Goal: Task Accomplishment & Management: Manage account settings

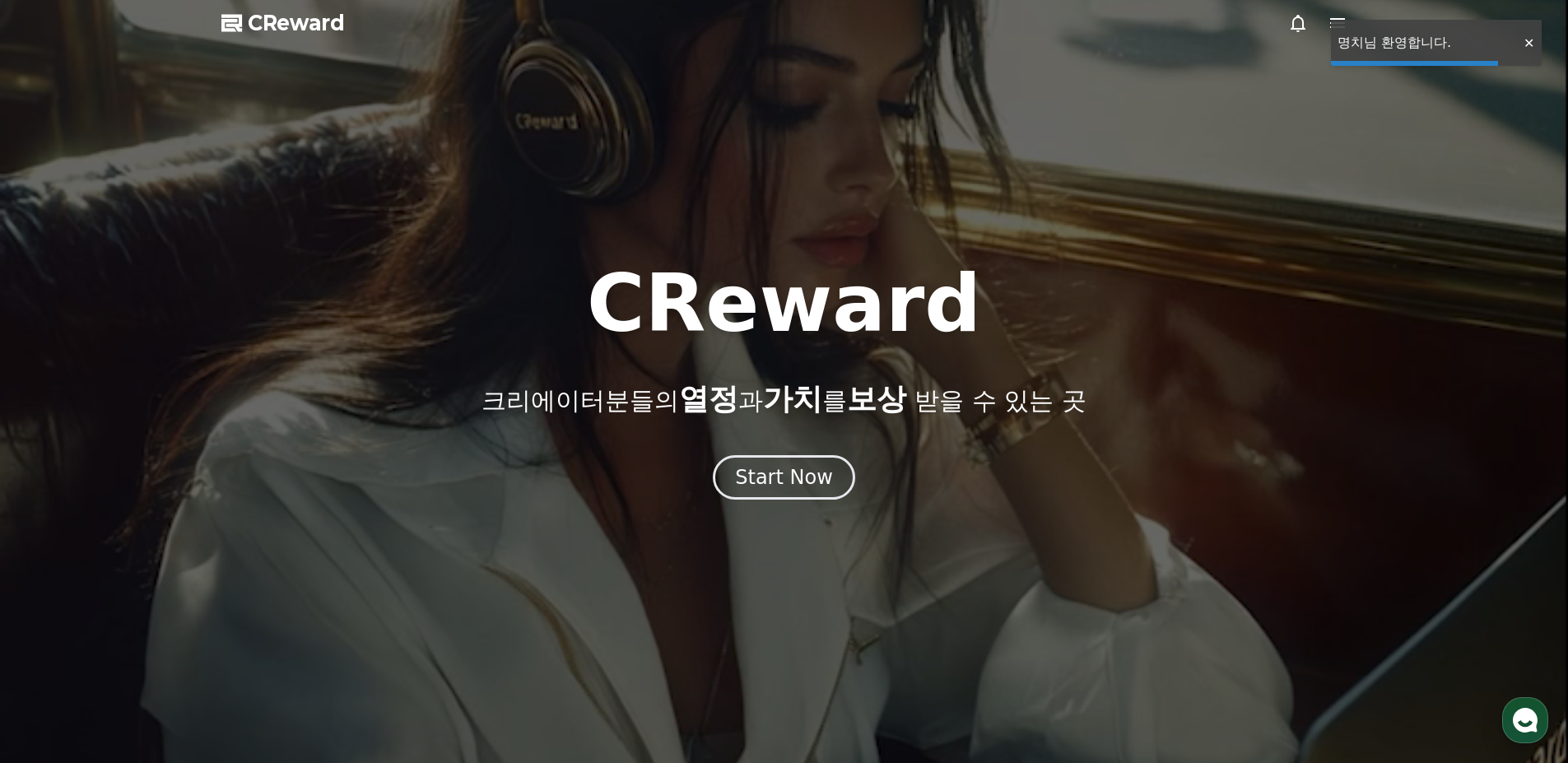
click at [786, 474] on div "Start Now" at bounding box center [783, 477] width 98 height 26
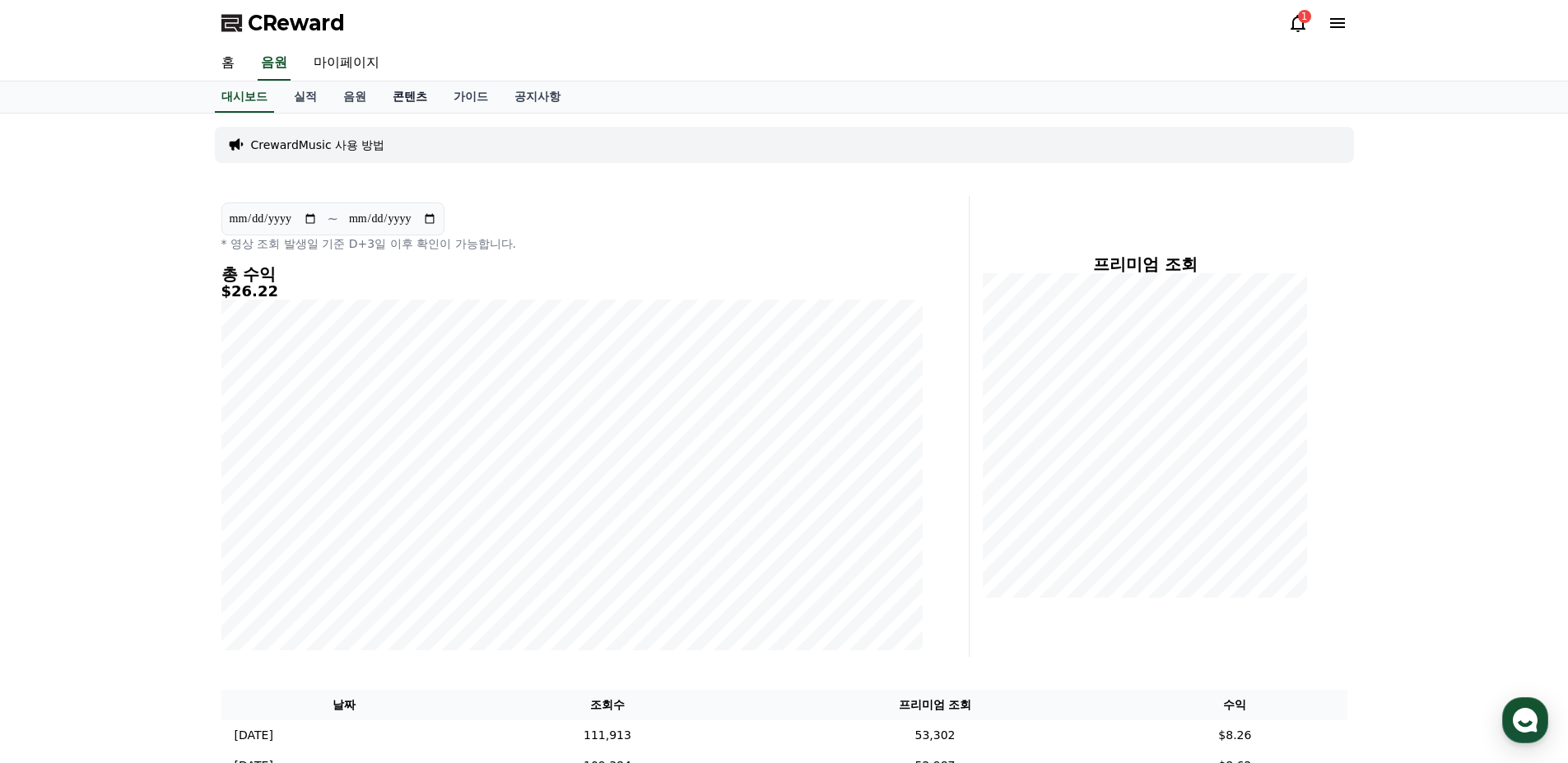
click at [418, 105] on link "콘텐츠" at bounding box center [410, 97] width 61 height 31
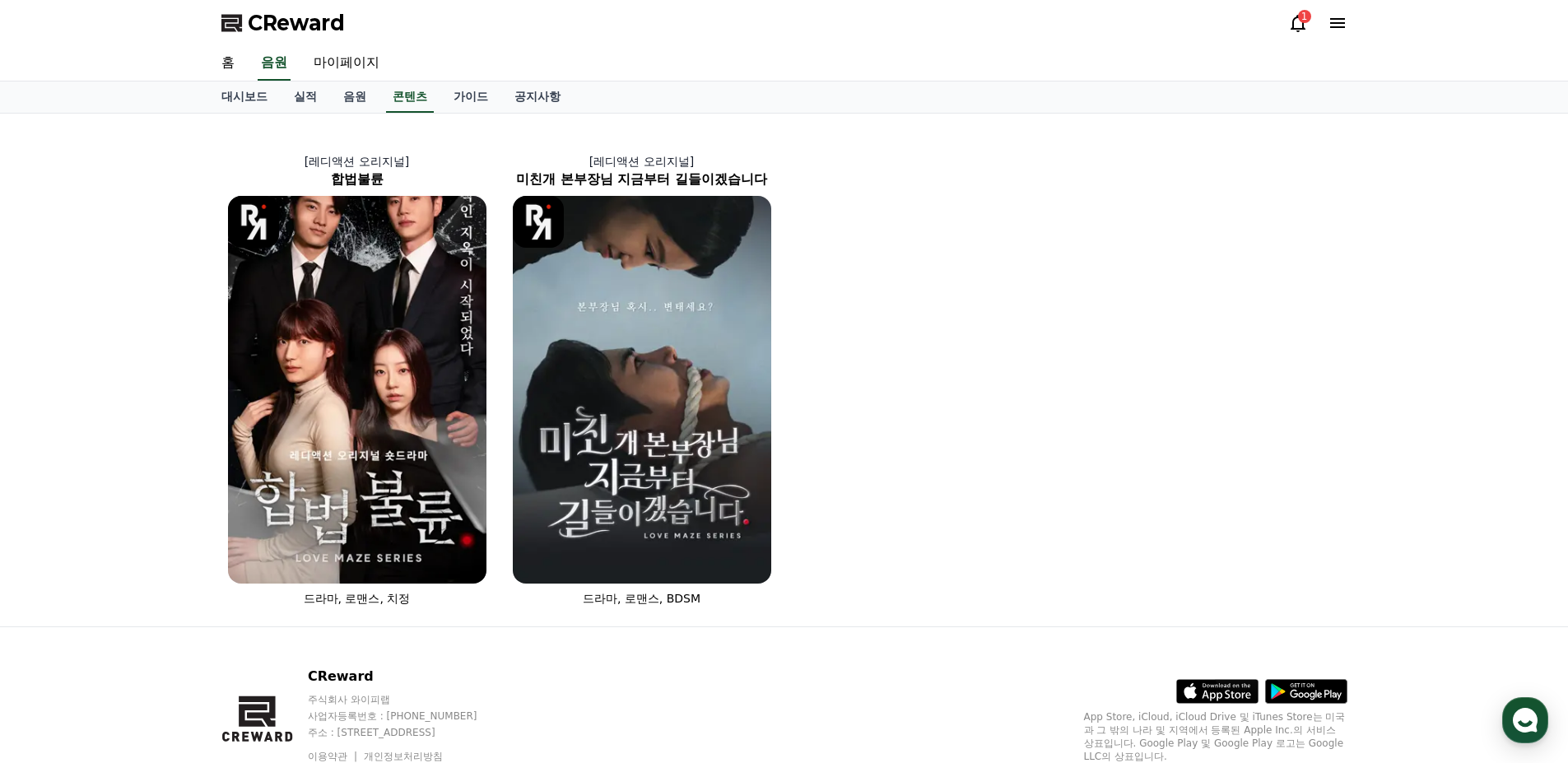
click at [1306, 26] on icon at bounding box center [1298, 22] width 20 height 20
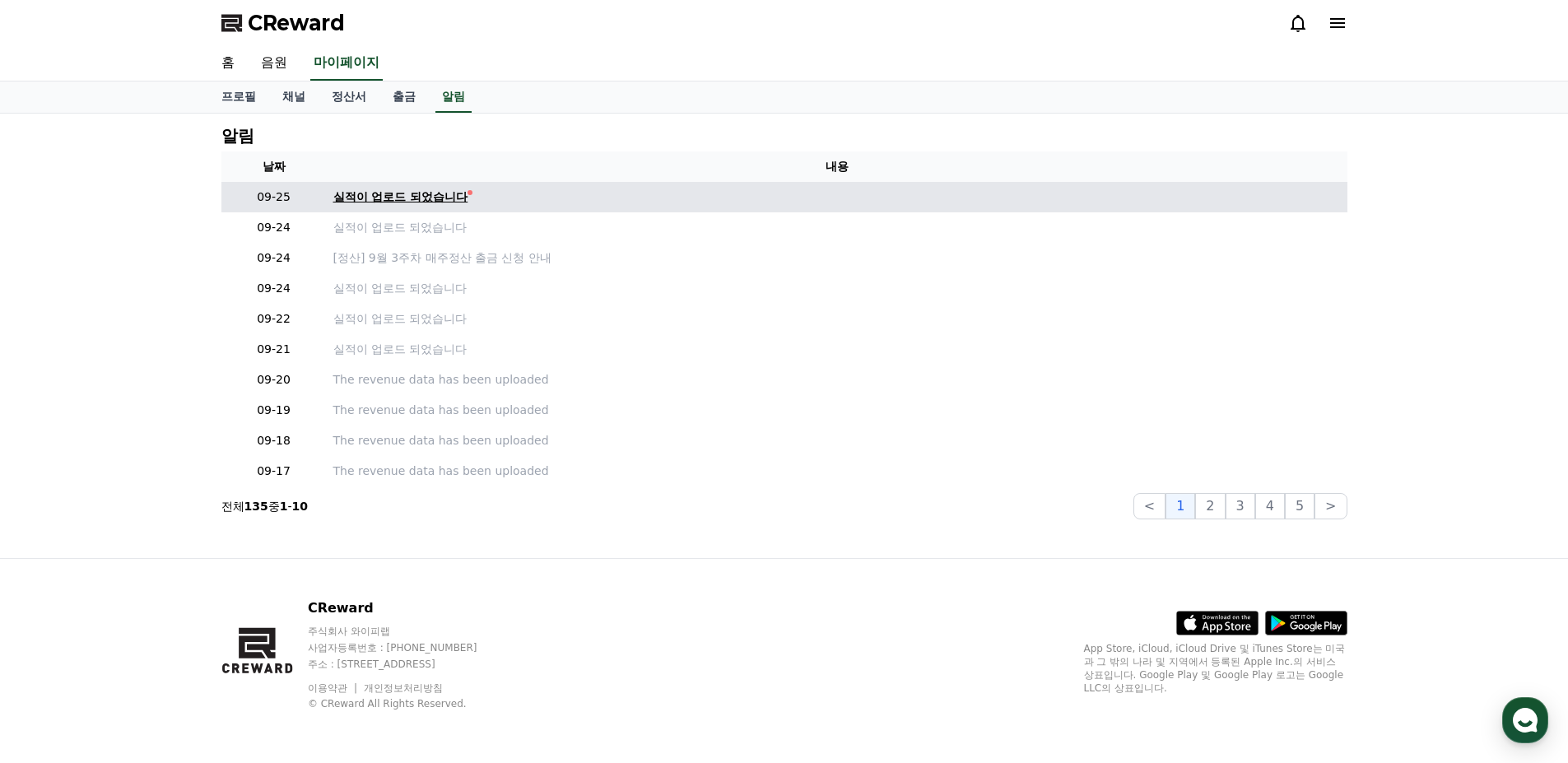
click at [368, 194] on div "실적이 업로드 되었습니다" at bounding box center [401, 197] width 135 height 17
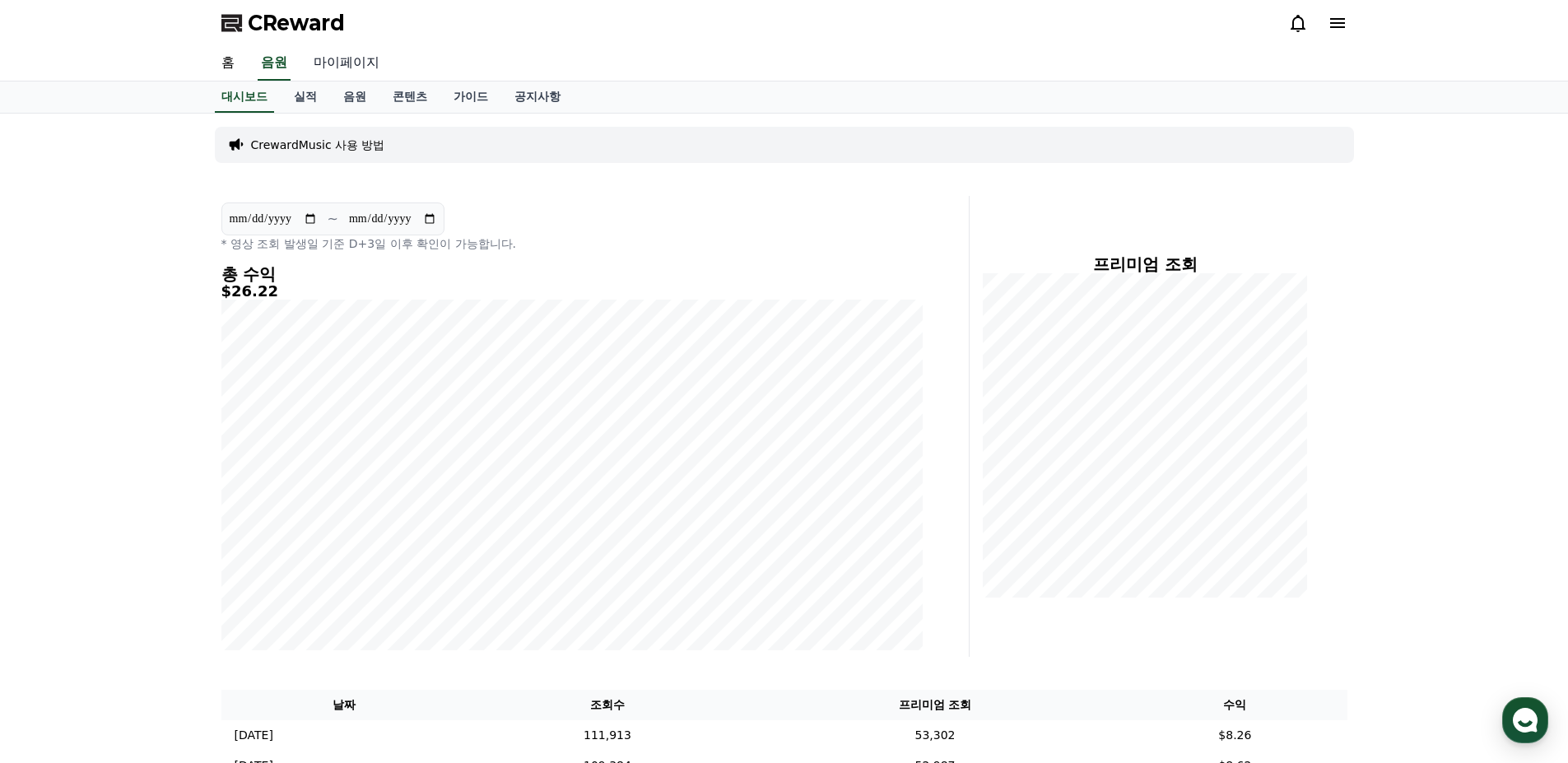
click at [346, 65] on link "마이페이지" at bounding box center [346, 63] width 92 height 35
select select "**********"
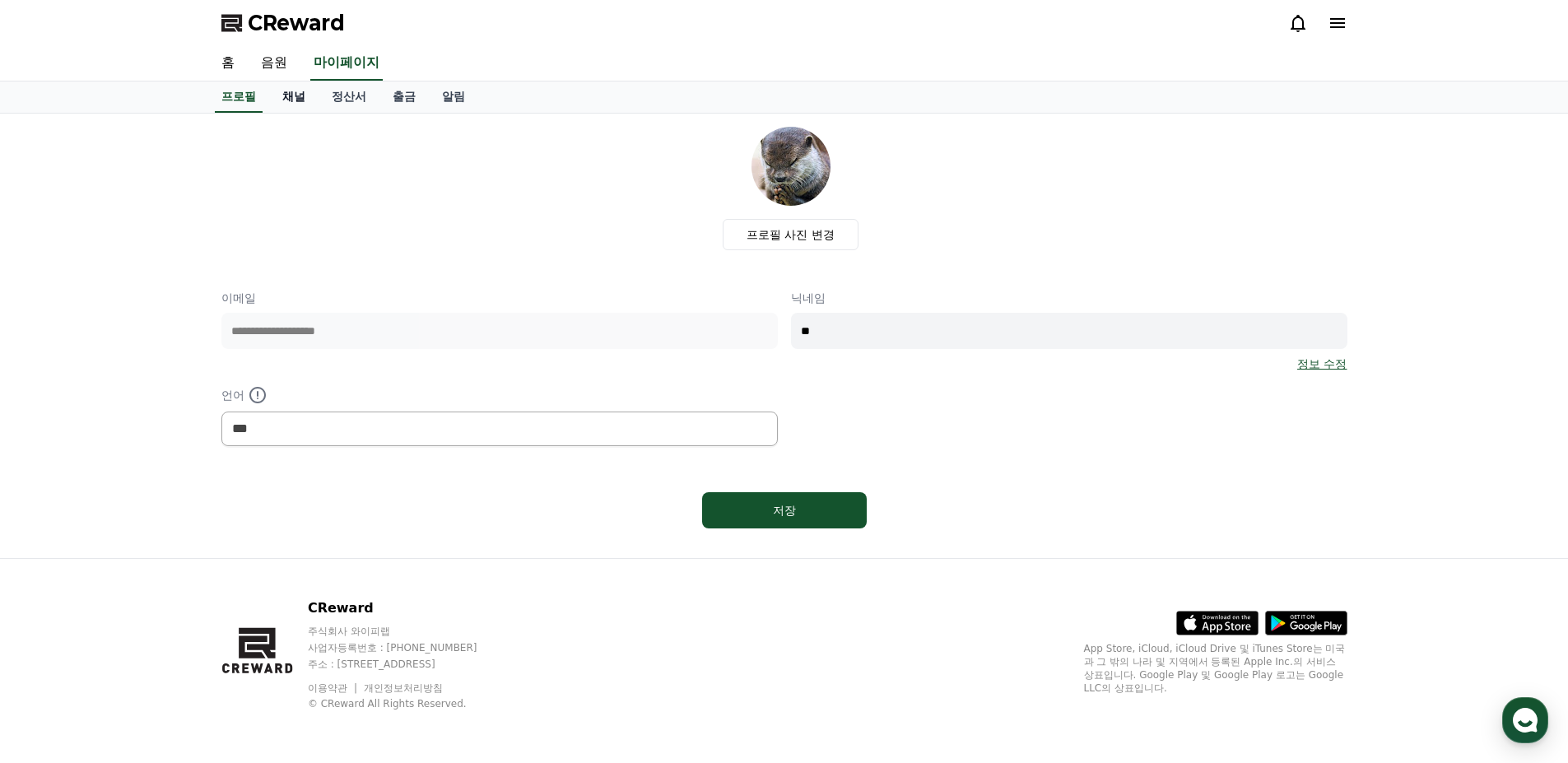
click at [299, 95] on link "채널" at bounding box center [294, 97] width 49 height 31
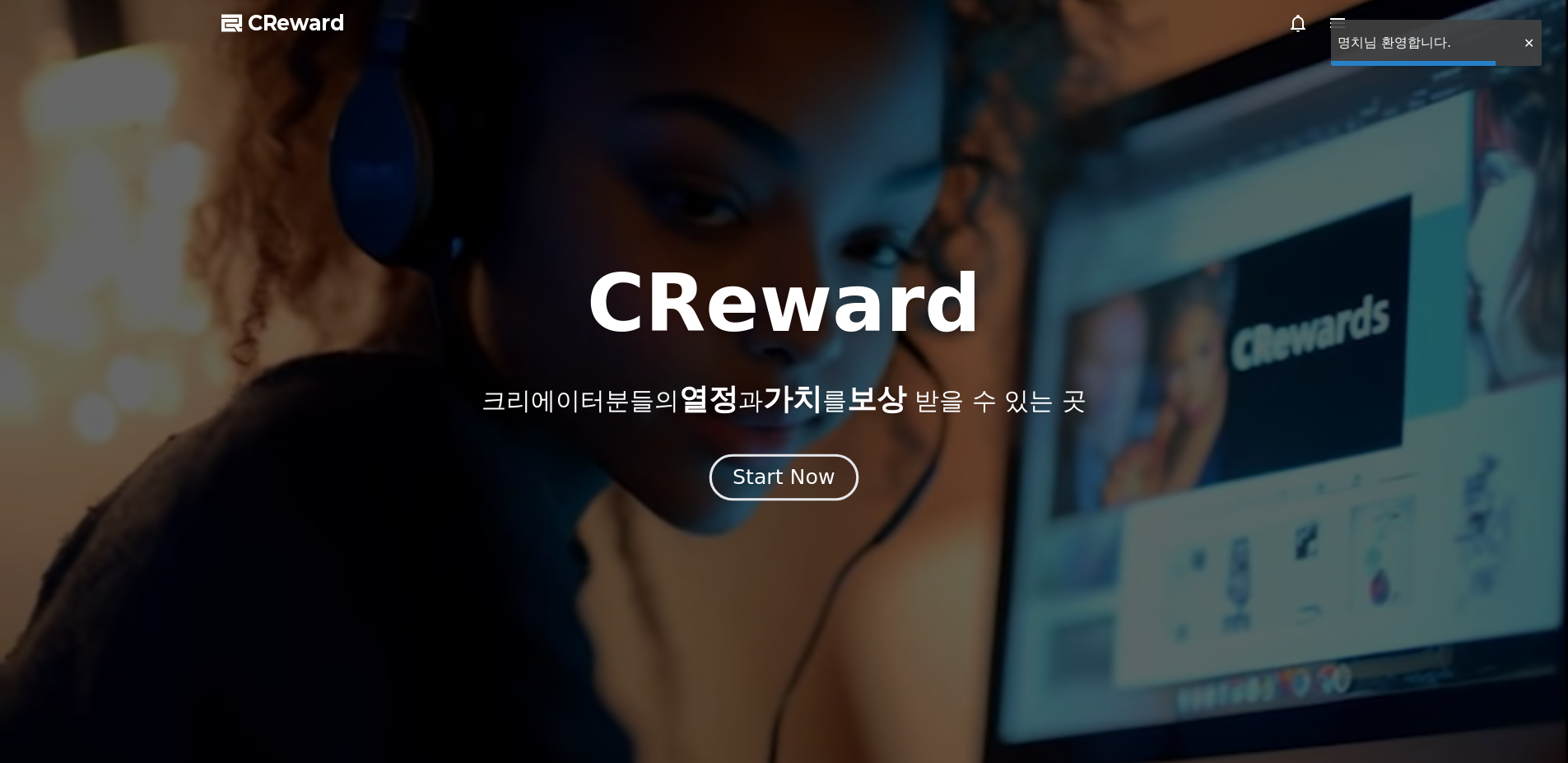
click at [766, 462] on button "Start Now" at bounding box center [783, 476] width 149 height 47
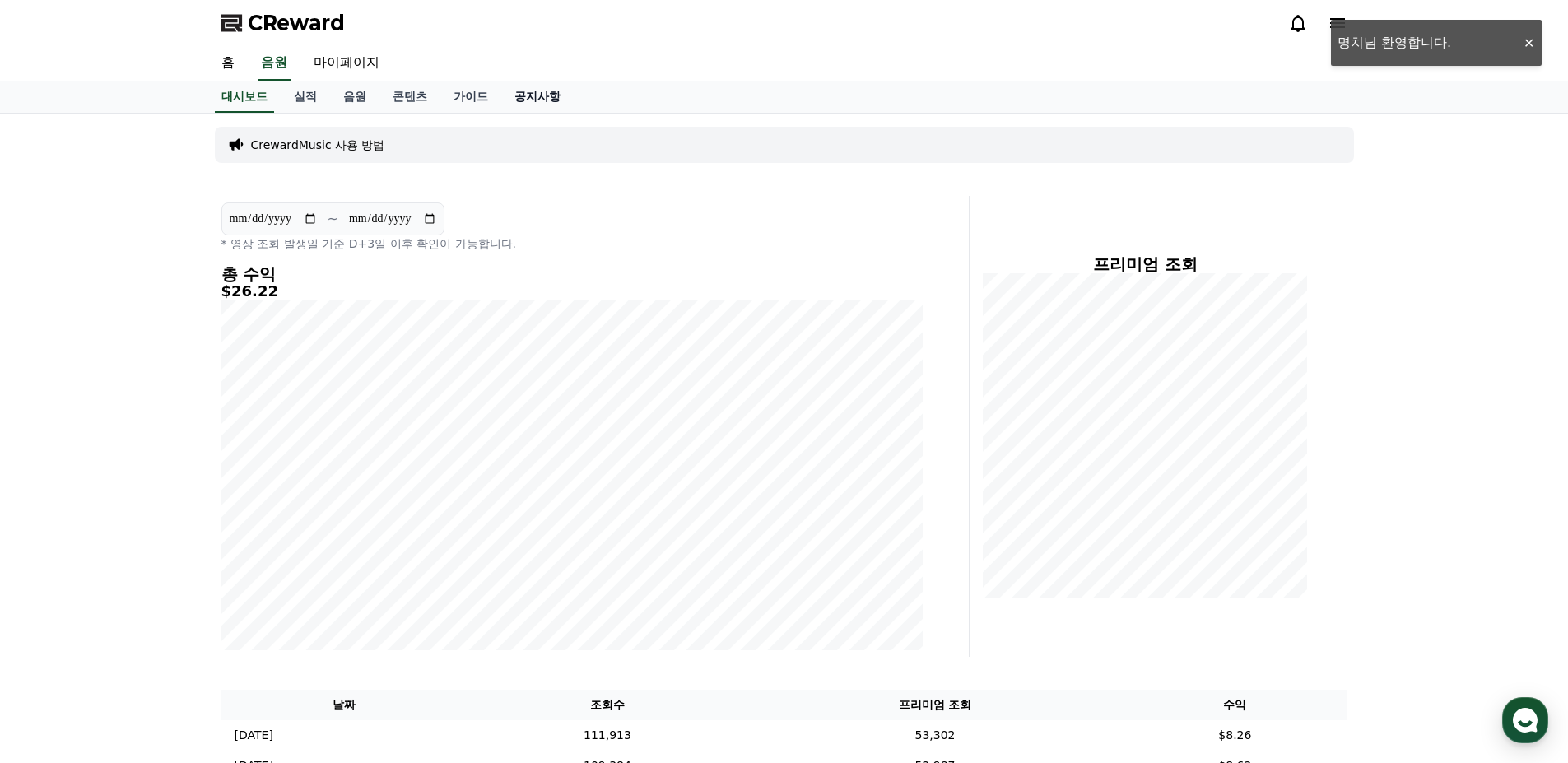
click at [554, 103] on link "공지사항" at bounding box center [537, 97] width 72 height 31
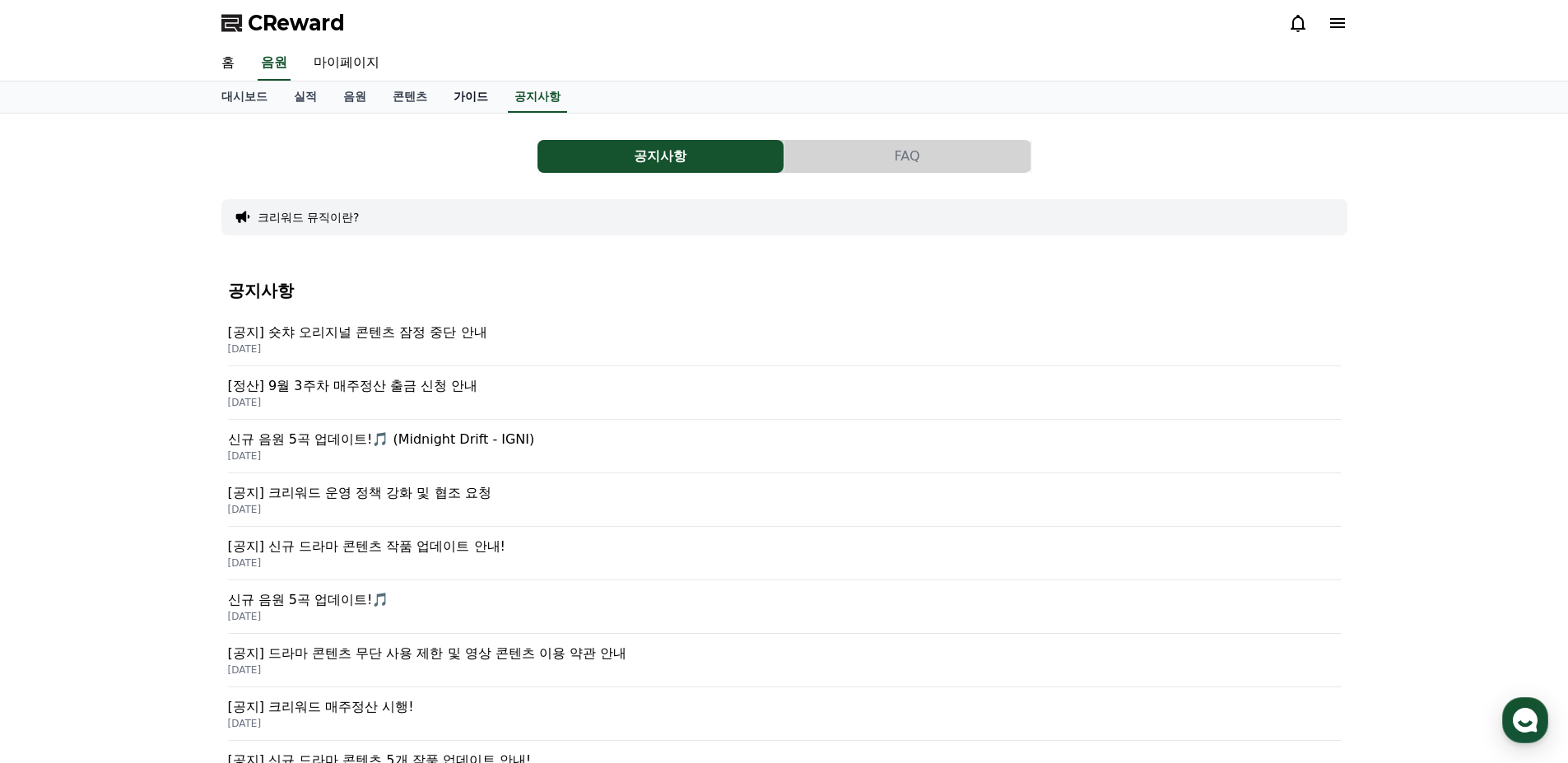
click at [474, 93] on link "가이드" at bounding box center [471, 97] width 61 height 31
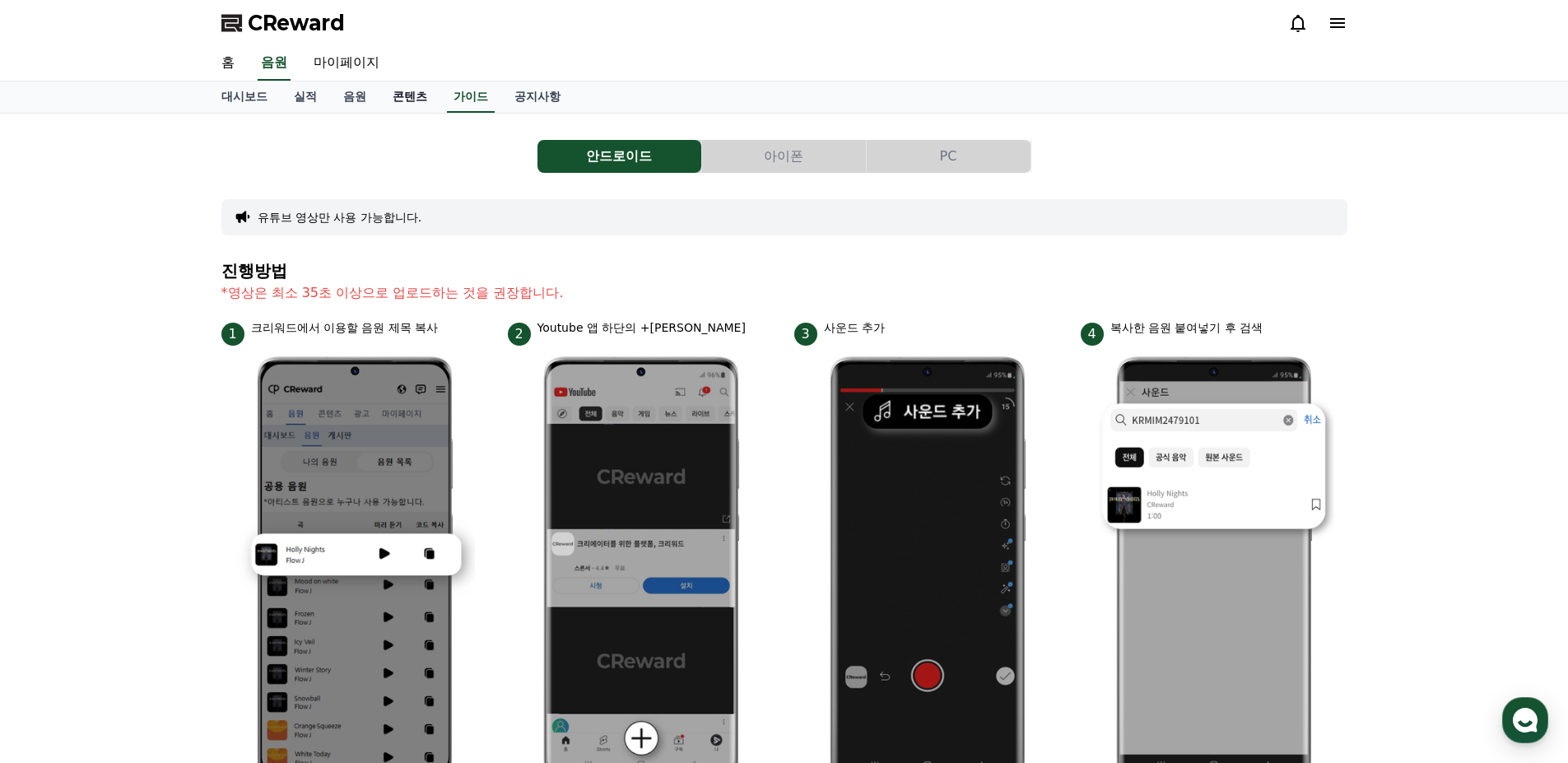
click at [395, 97] on link "콘텐츠" at bounding box center [410, 97] width 61 height 31
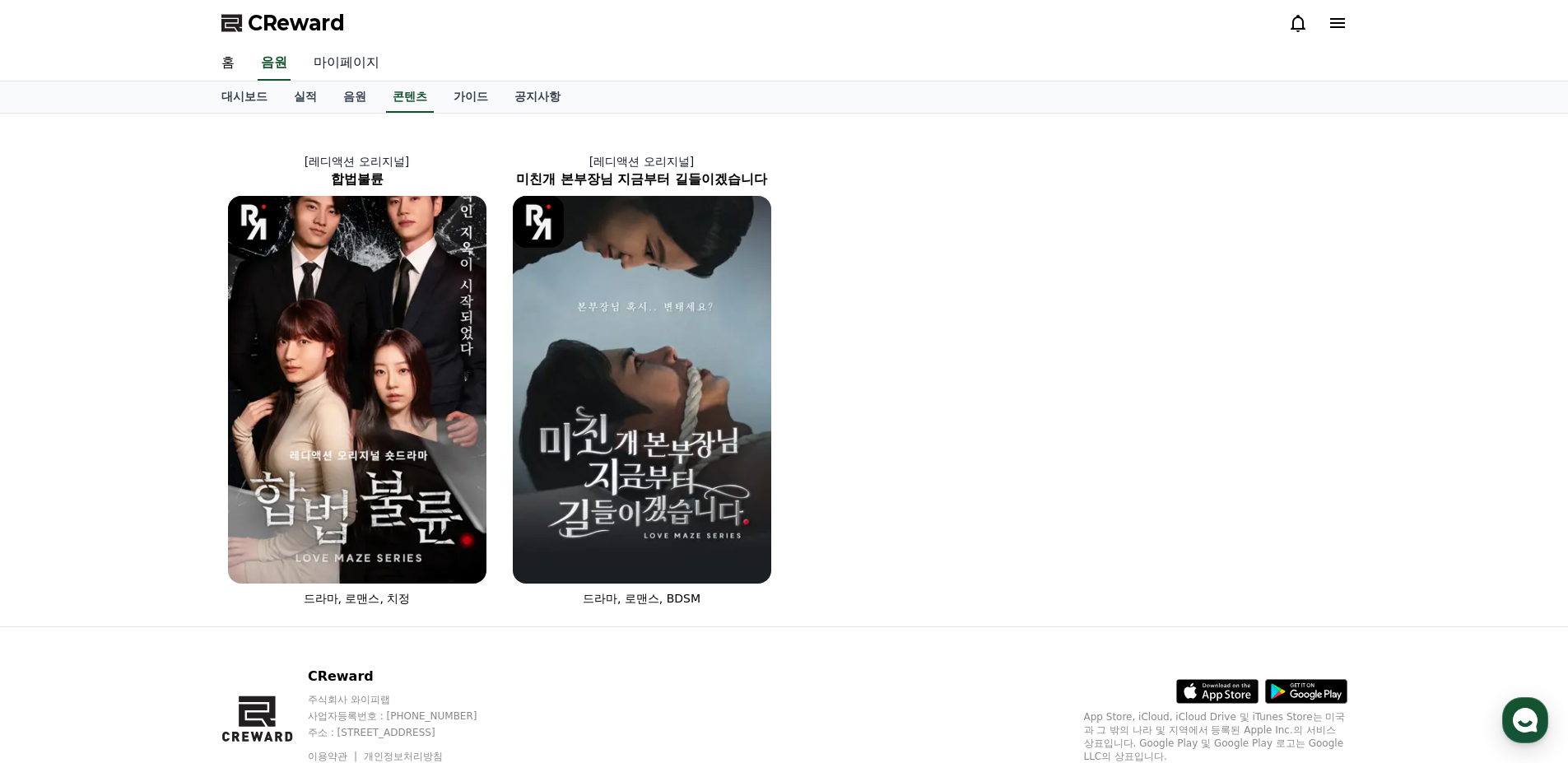
click at [350, 67] on link "마이페이지" at bounding box center [346, 63] width 92 height 35
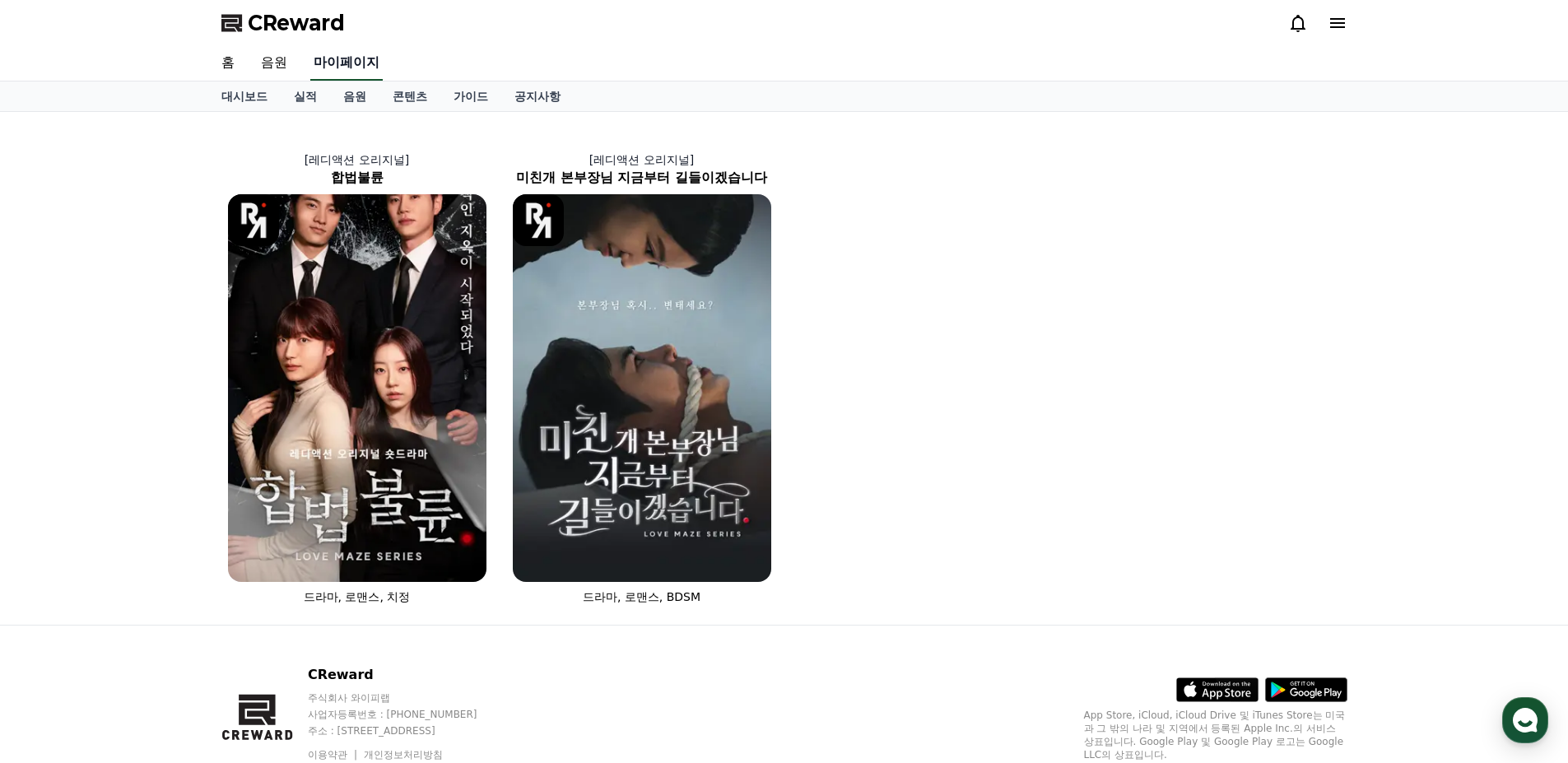
select select "**********"
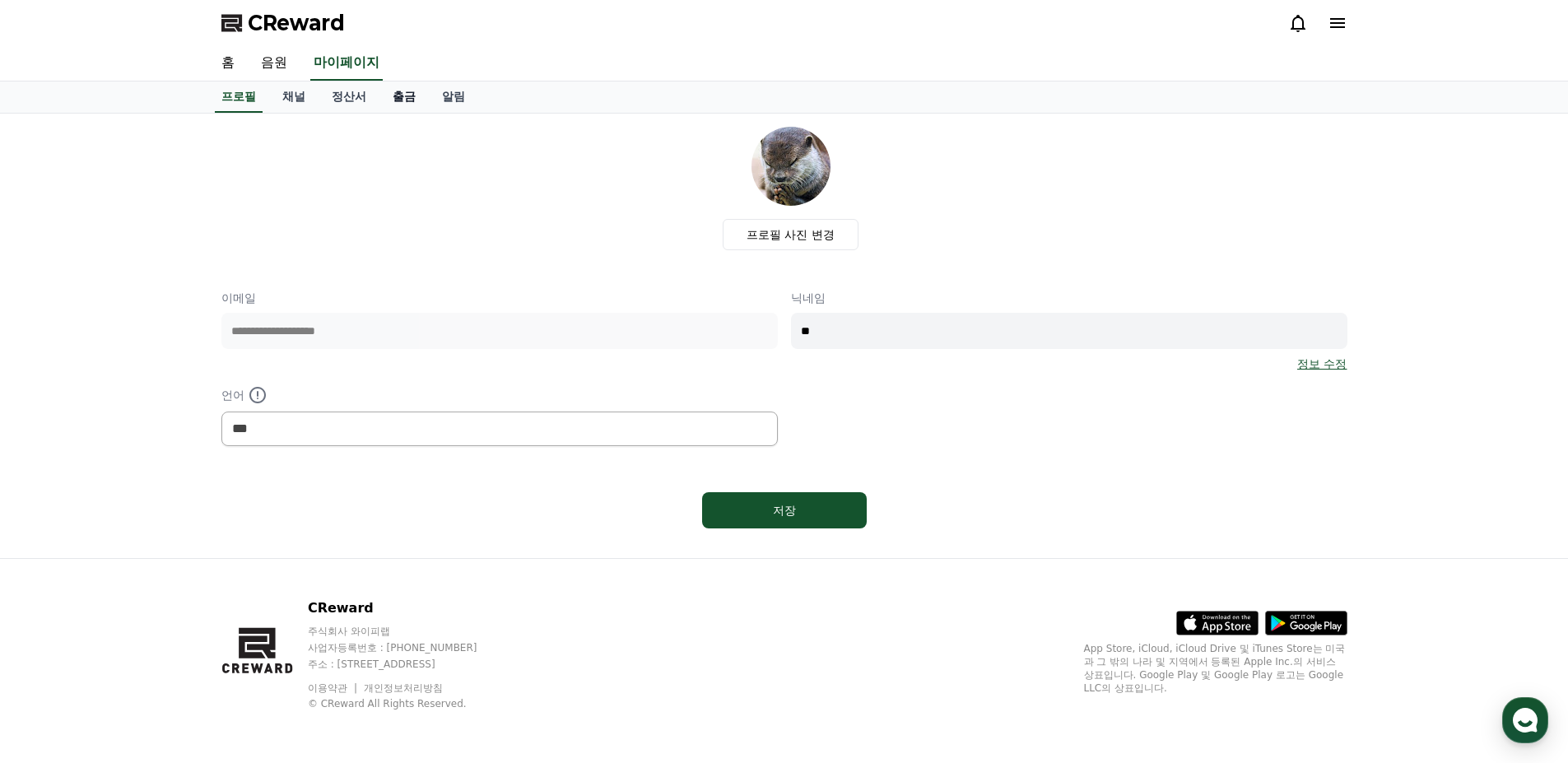
click at [418, 101] on link "출금" at bounding box center [404, 97] width 49 height 31
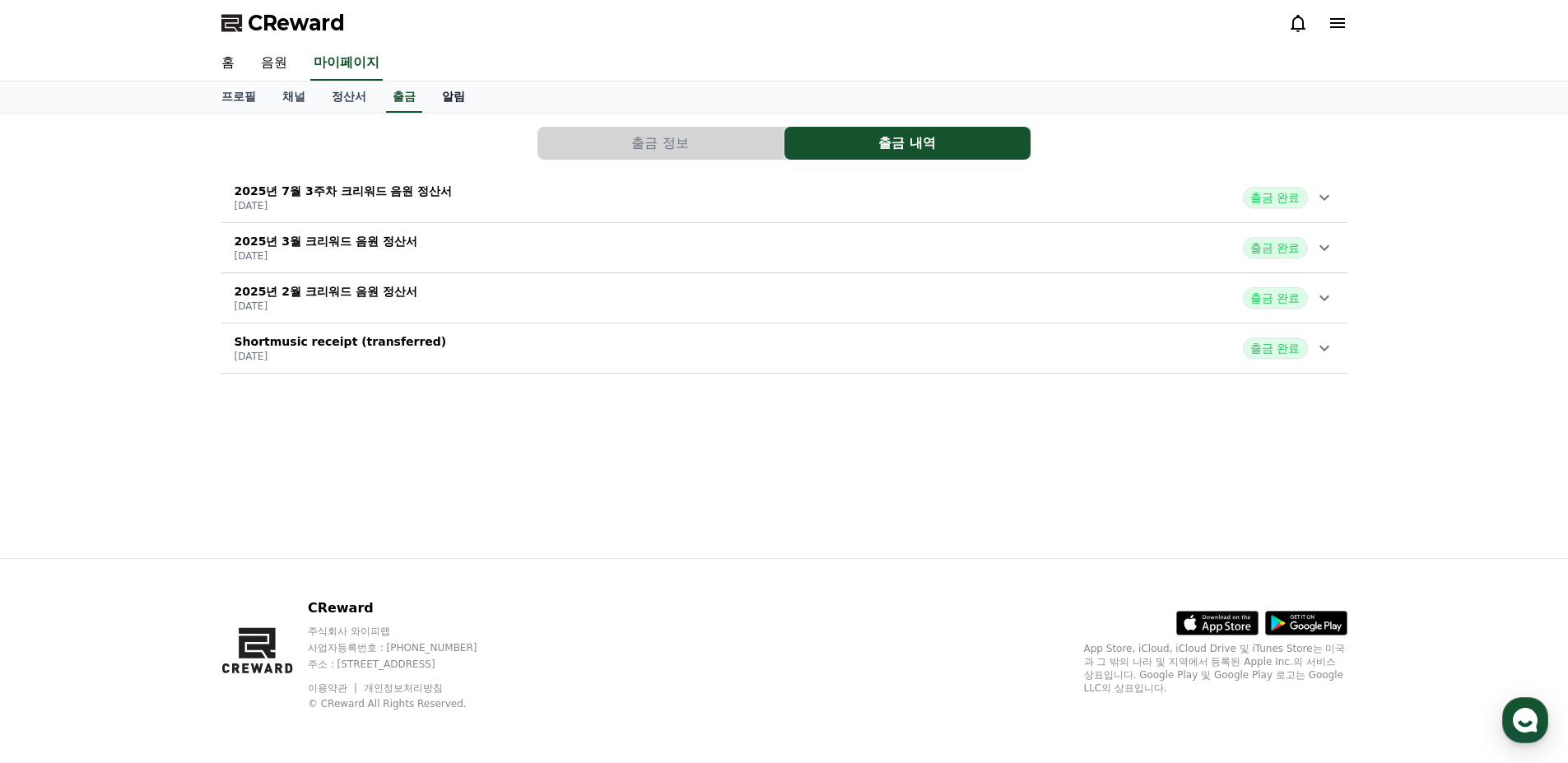
click at [452, 93] on link "알림" at bounding box center [453, 97] width 49 height 31
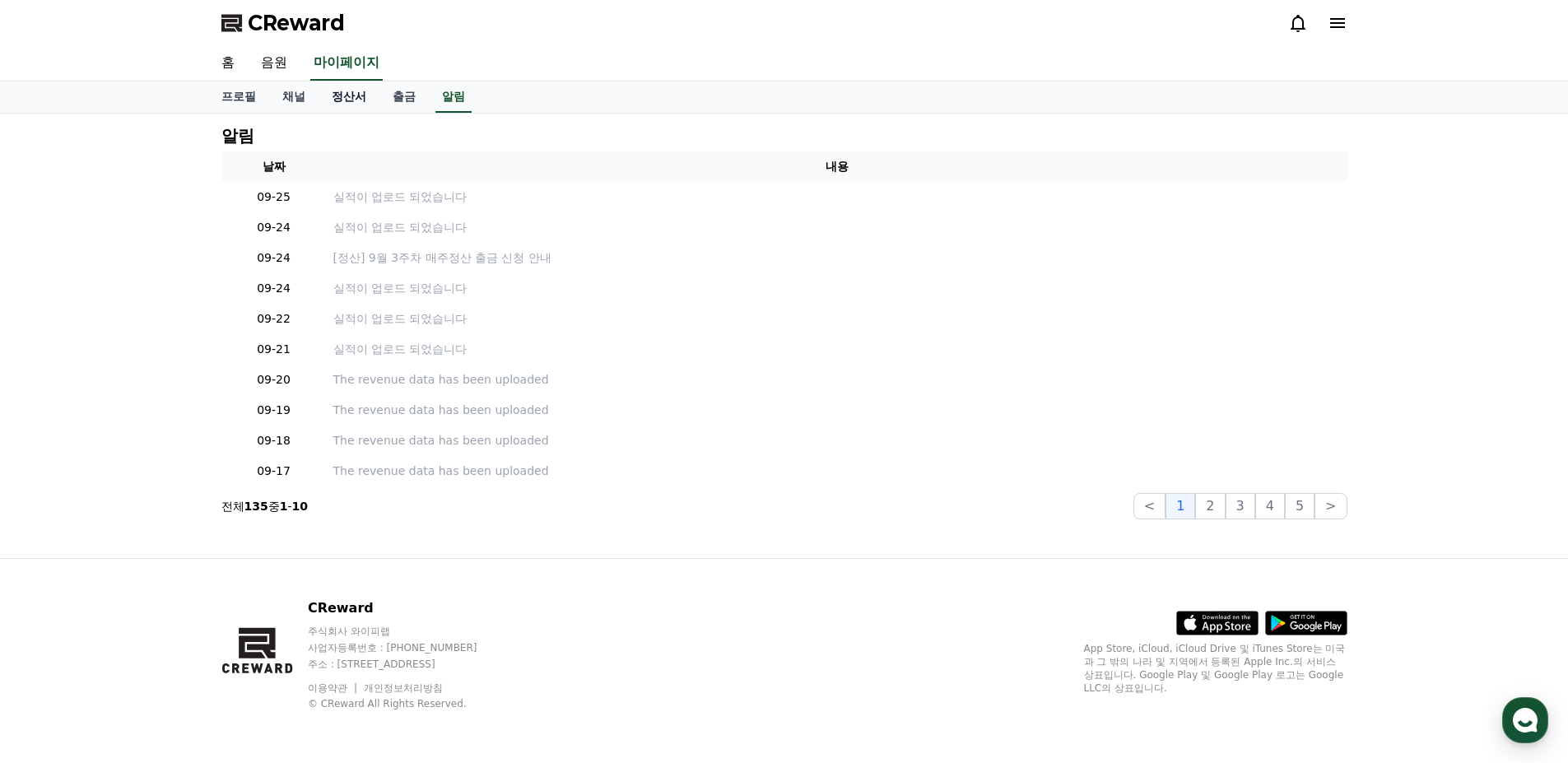
click at [351, 98] on link "정산서" at bounding box center [349, 97] width 61 height 31
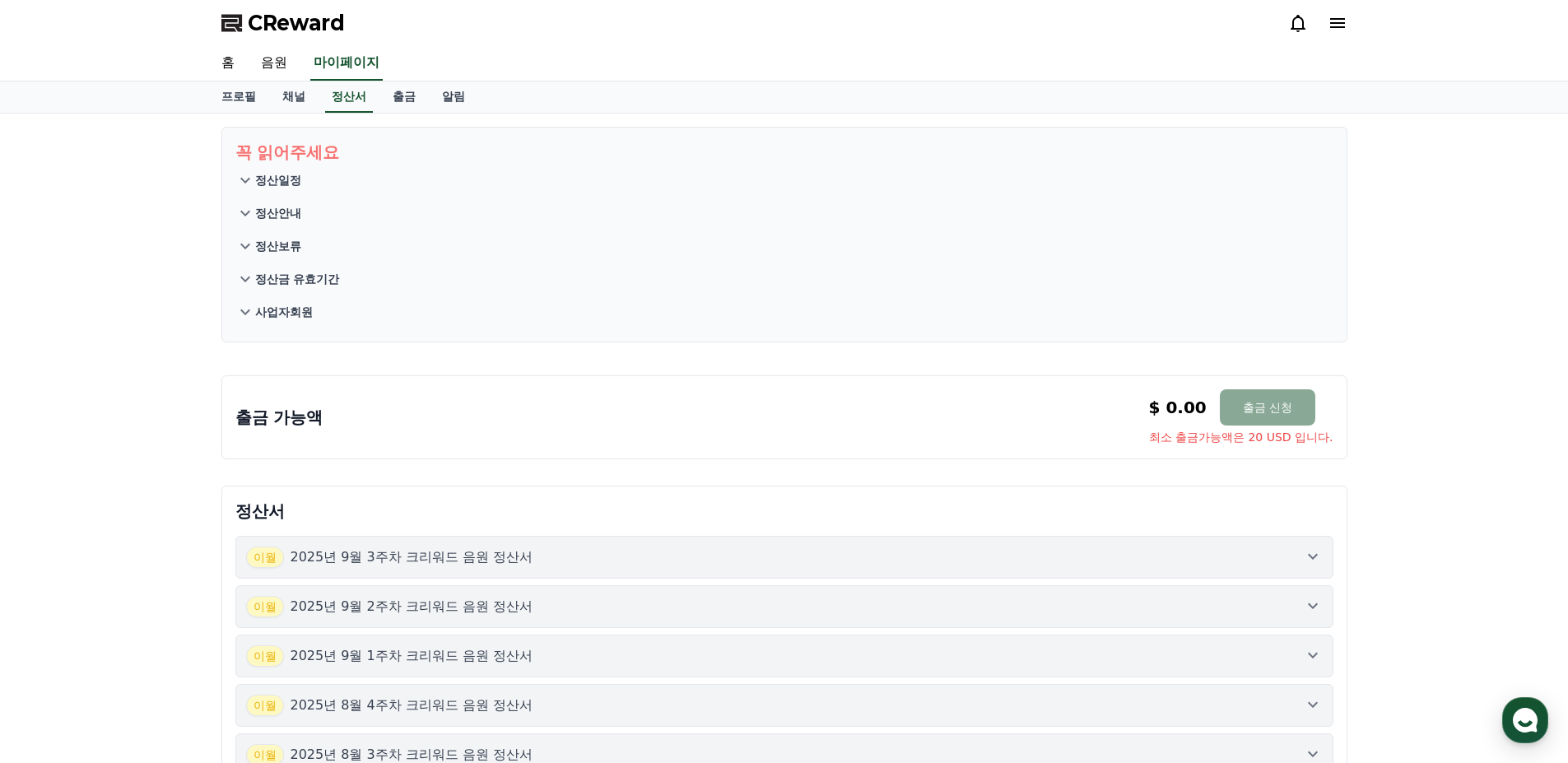
click at [312, 185] on button "정산일정" at bounding box center [784, 180] width 1098 height 33
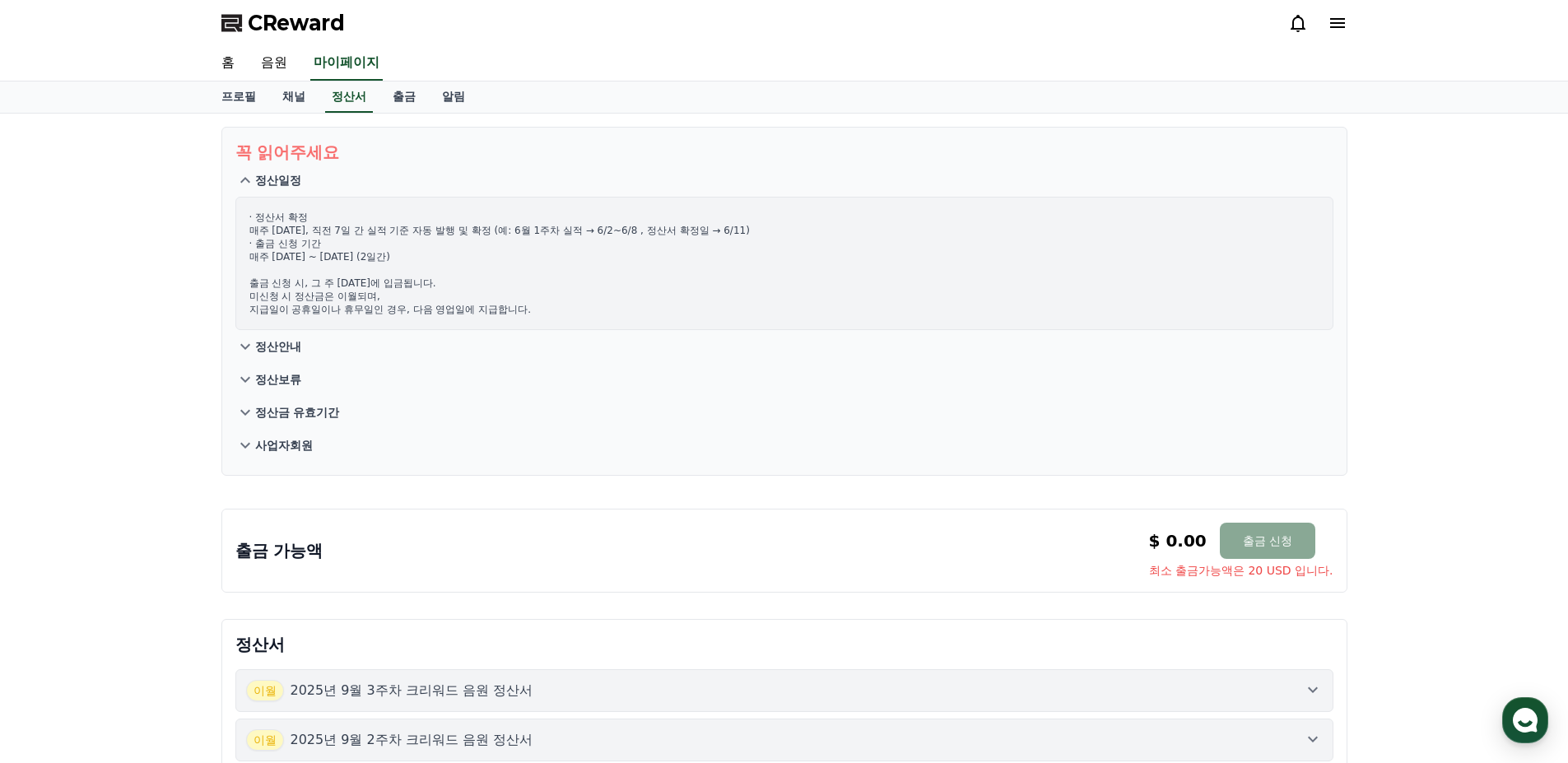
click at [303, 350] on button "정산안내" at bounding box center [784, 346] width 1098 height 33
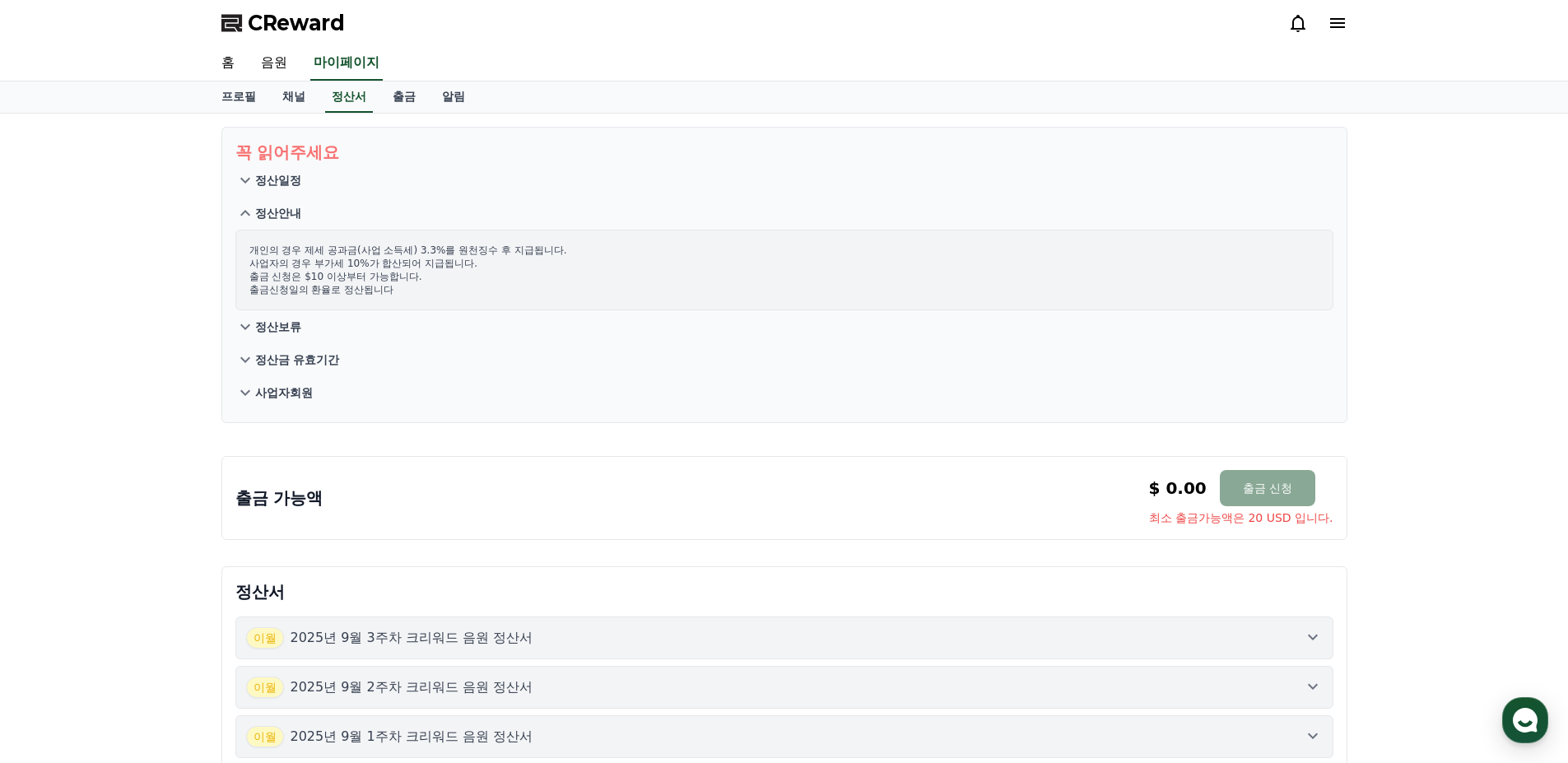
click at [287, 325] on p "정산보류" at bounding box center [278, 327] width 46 height 16
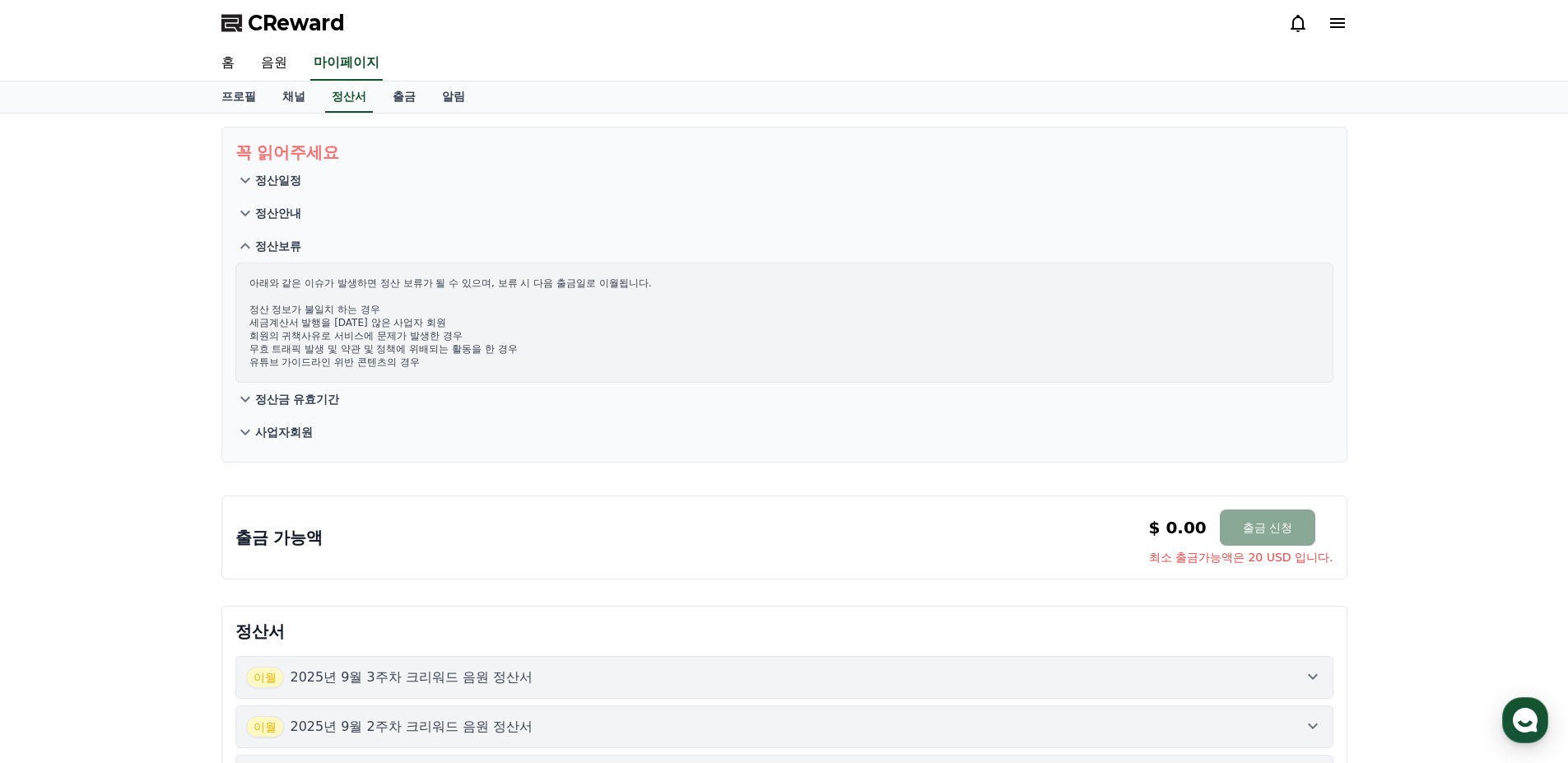
click at [322, 404] on p "정산금 유효기간" at bounding box center [298, 399] width 85 height 16
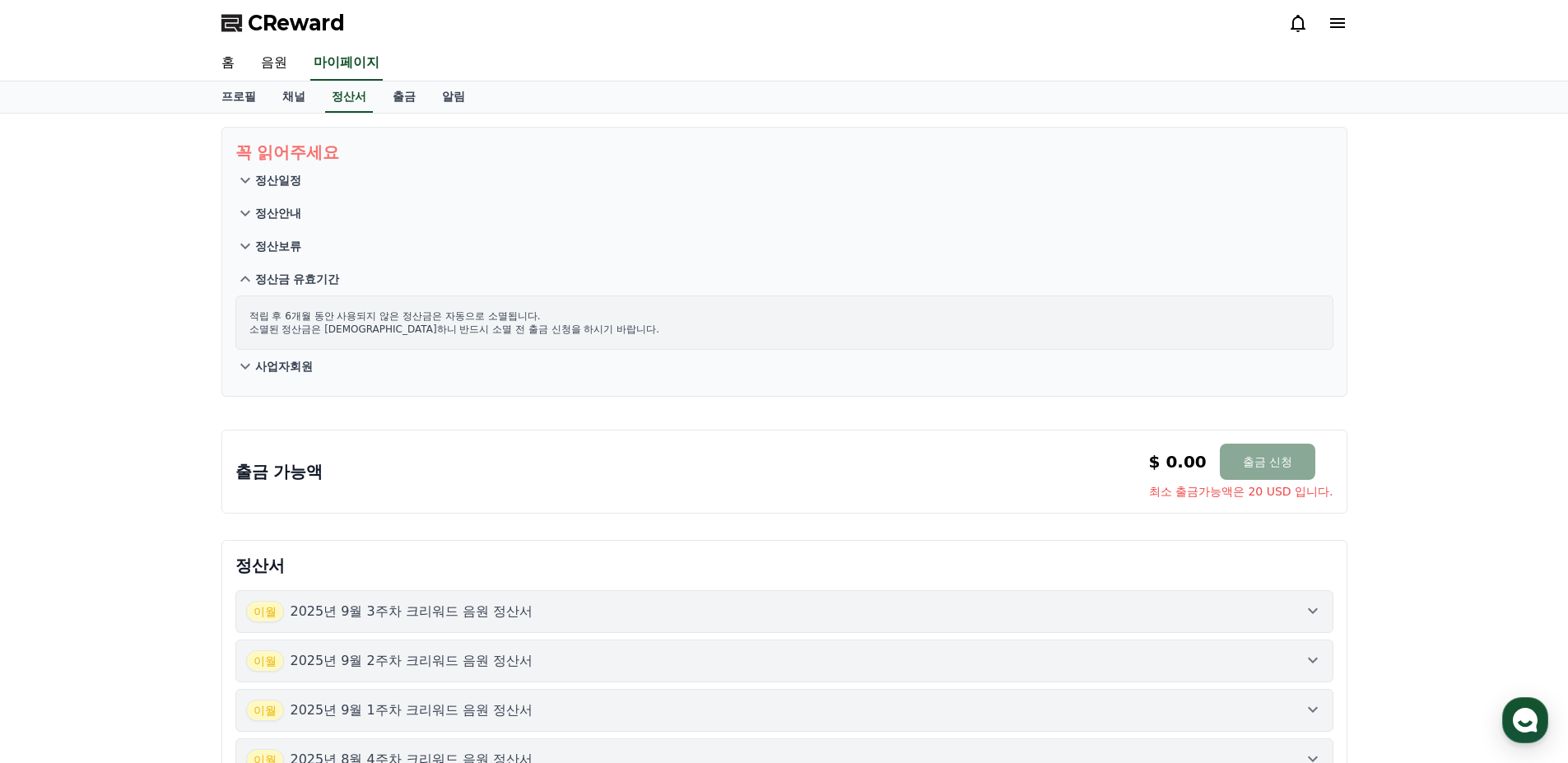
click at [298, 366] on p "사업자회원" at bounding box center [284, 366] width 58 height 16
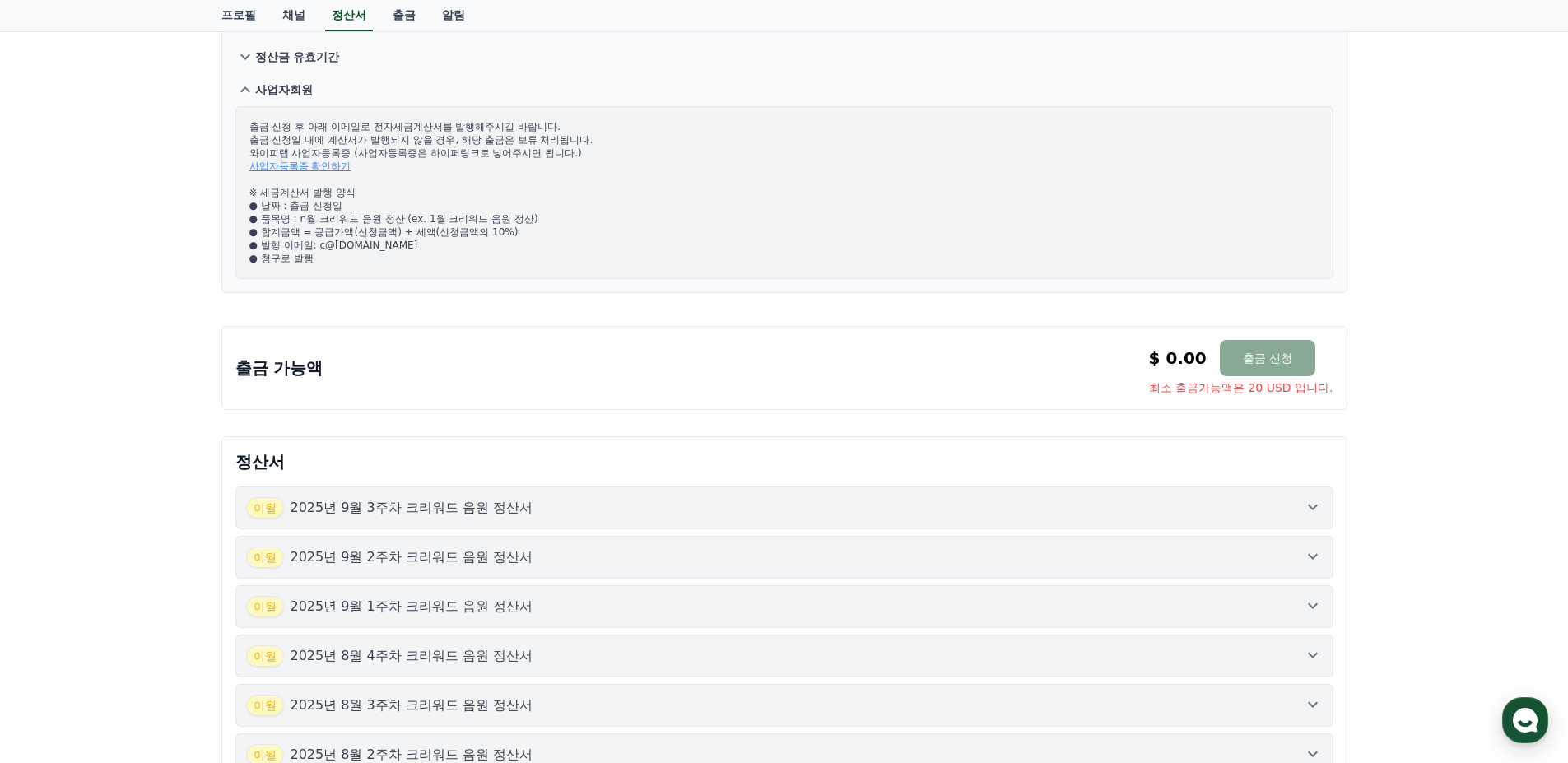
scroll to position [247, 0]
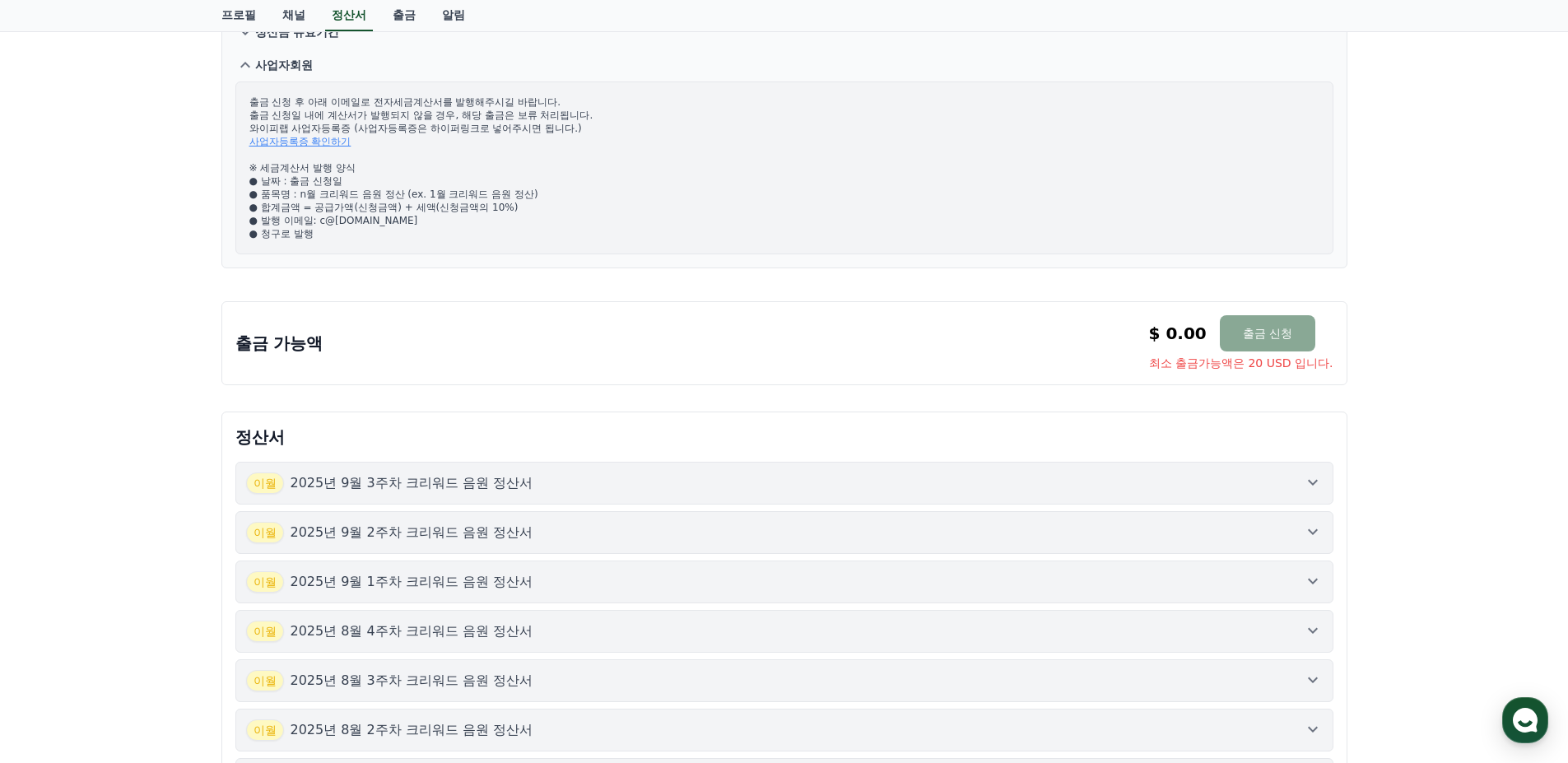
click at [381, 335] on div "출금 가능액 $ 0.00 출금 신청 최소 출금가능액은 20 USD 입니다. $ 0.00 출금 신청 최소 출금가능액은 20 USD 입니다." at bounding box center [784, 344] width 1098 height 56
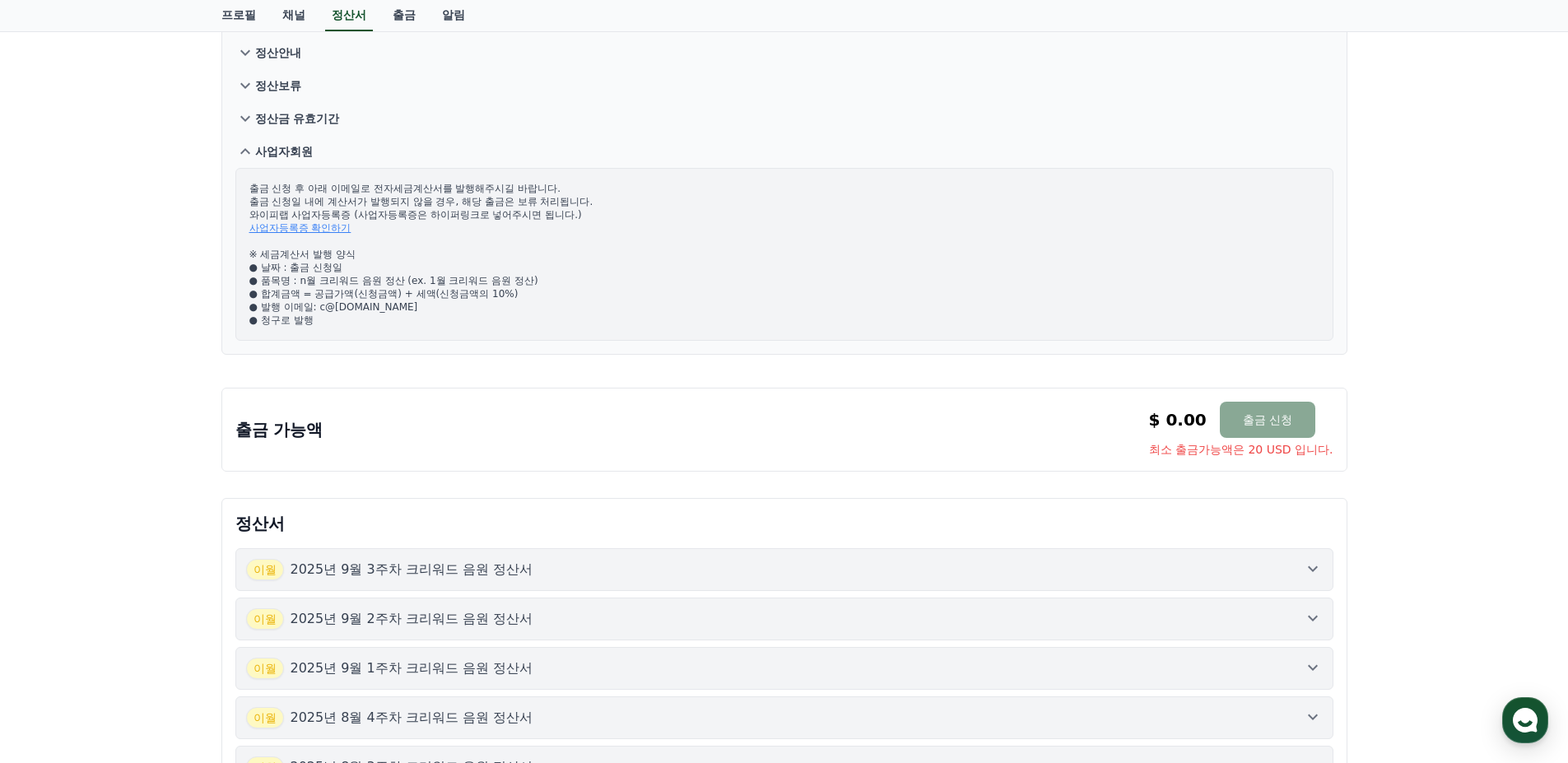
scroll to position [0, 0]
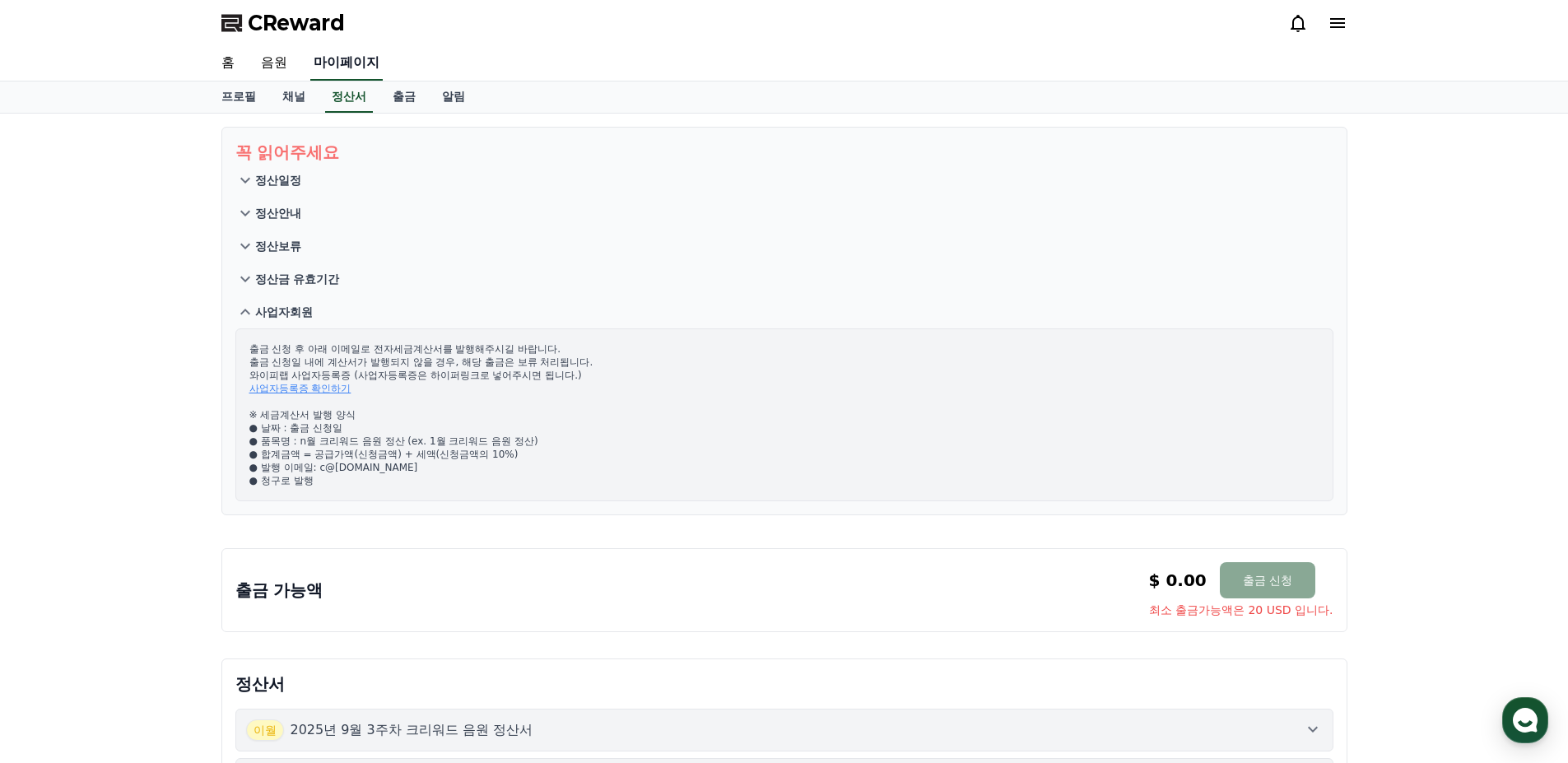
click at [376, 65] on link "마이페이지" at bounding box center [346, 63] width 72 height 35
select select "**********"
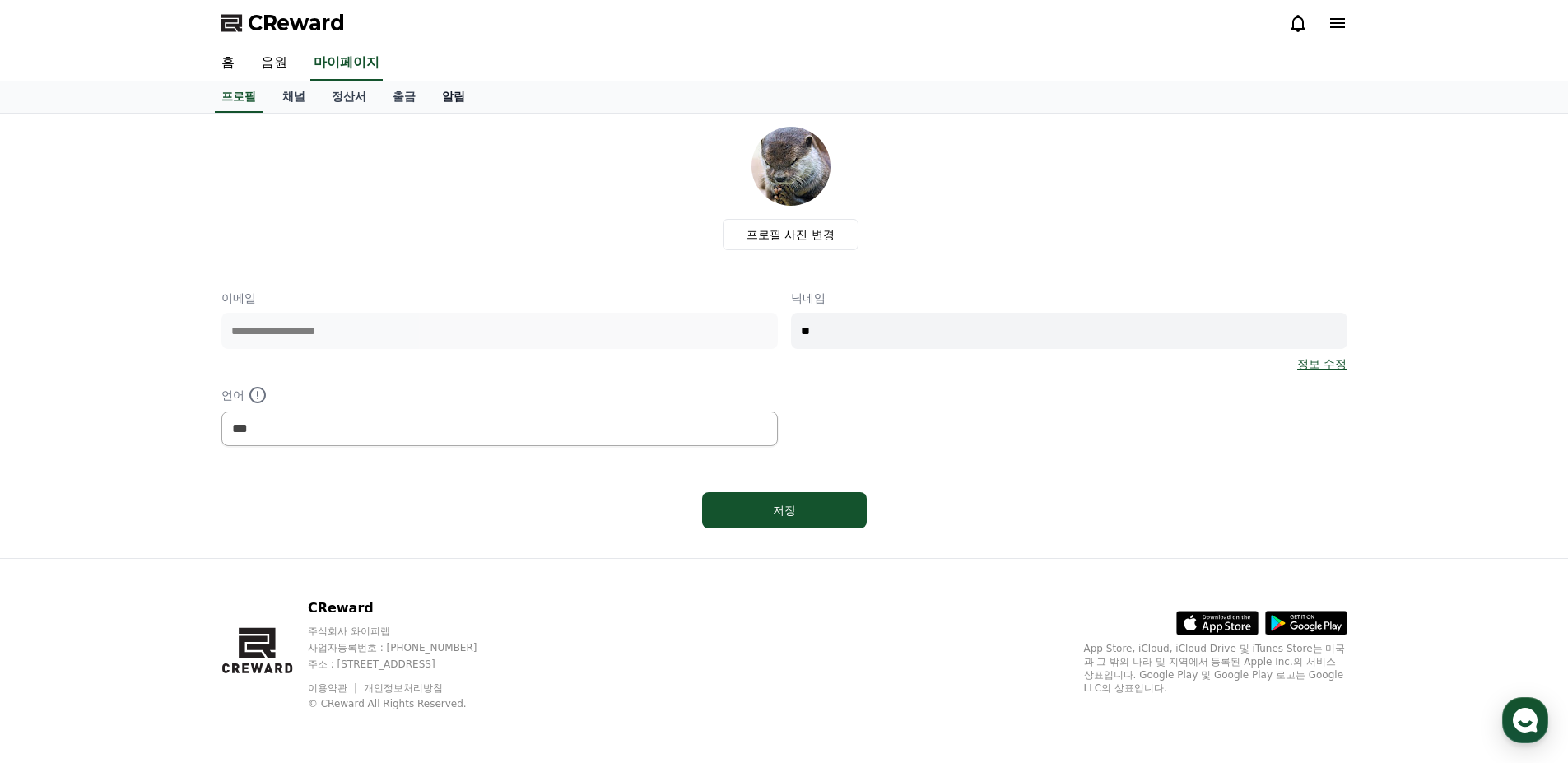
click at [451, 99] on link "알림" at bounding box center [453, 97] width 49 height 31
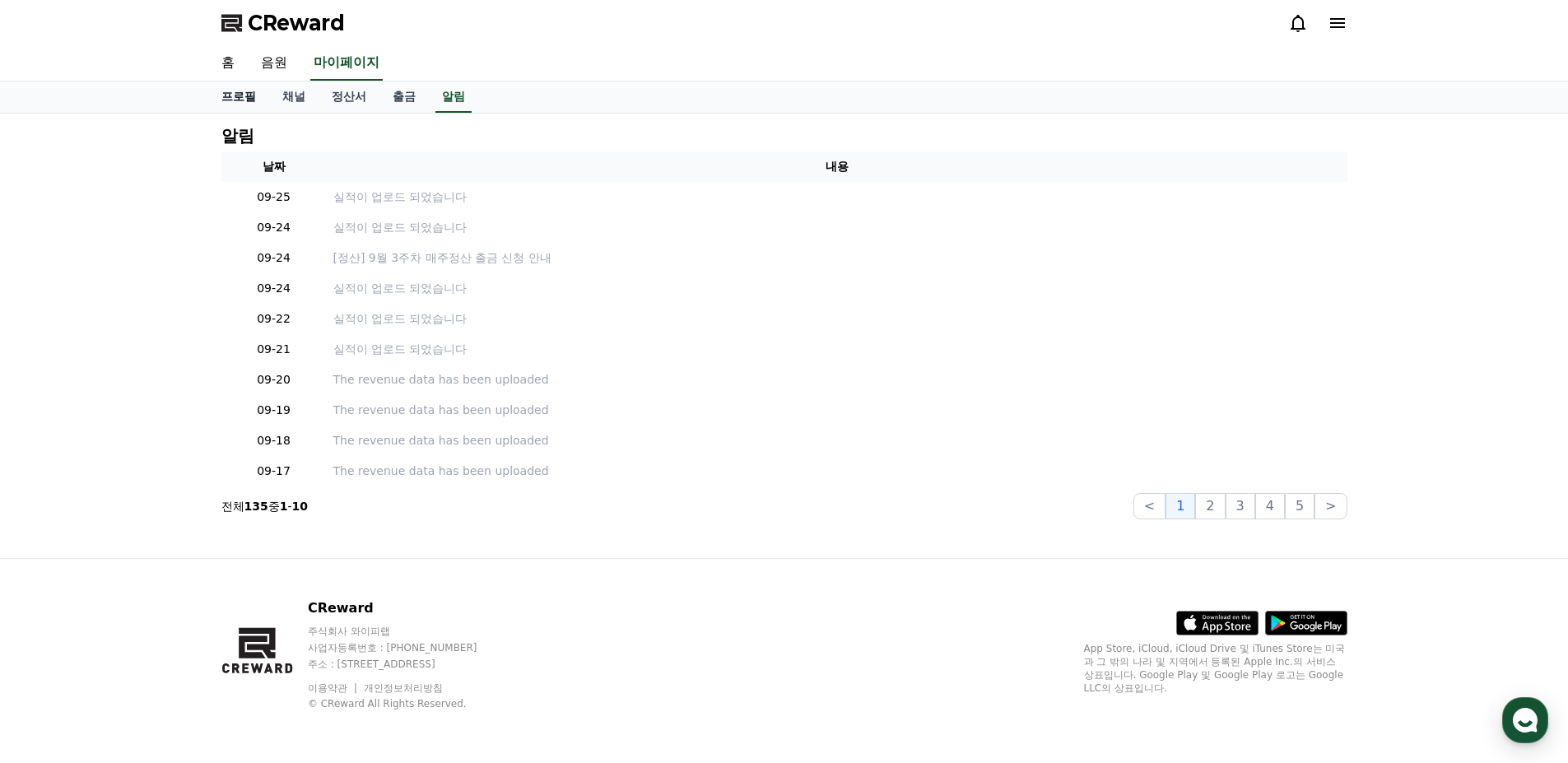
click at [244, 91] on link "프로필" at bounding box center [239, 97] width 61 height 31
select select "**********"
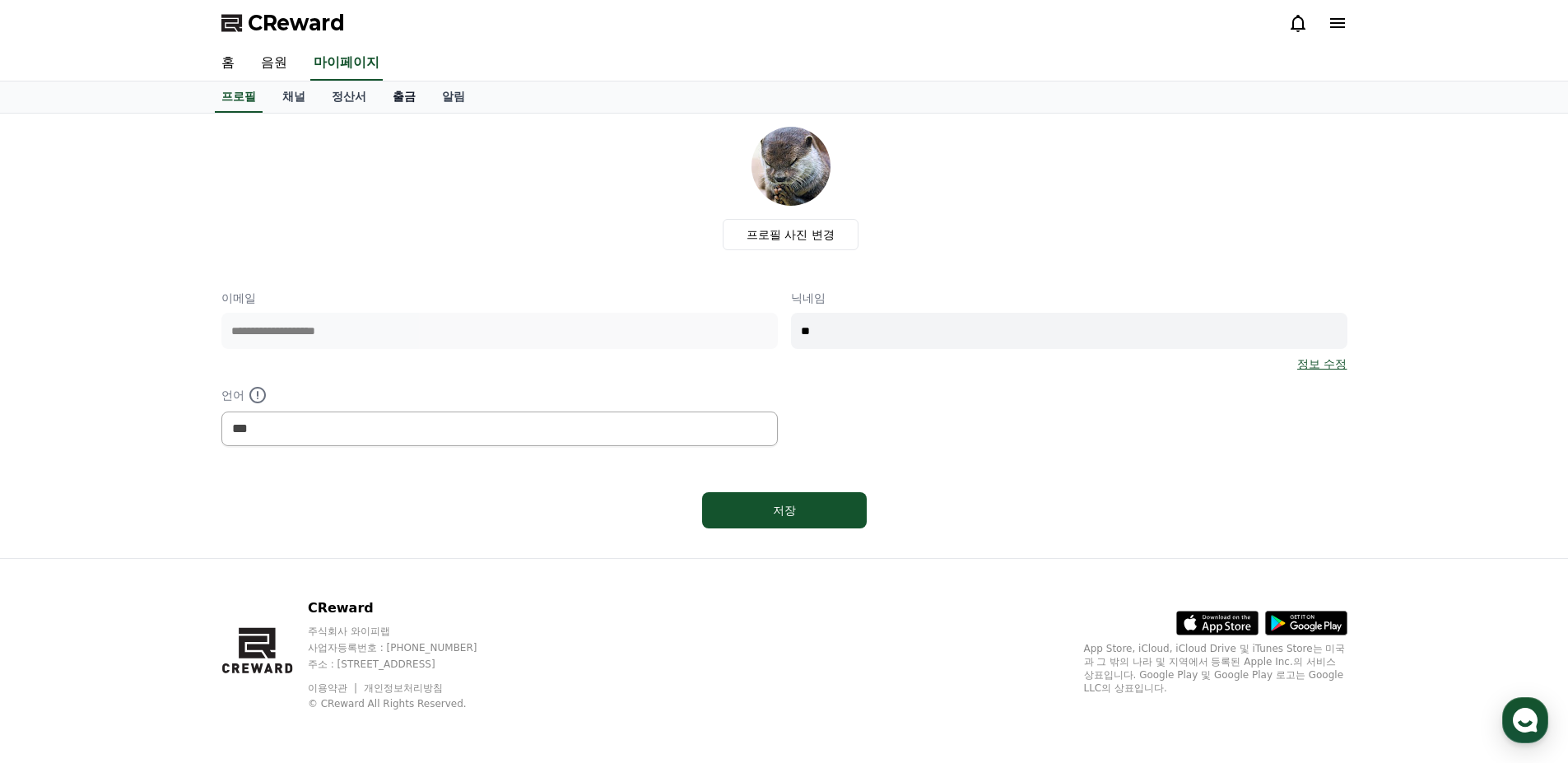
click at [414, 94] on link "출금" at bounding box center [404, 97] width 49 height 31
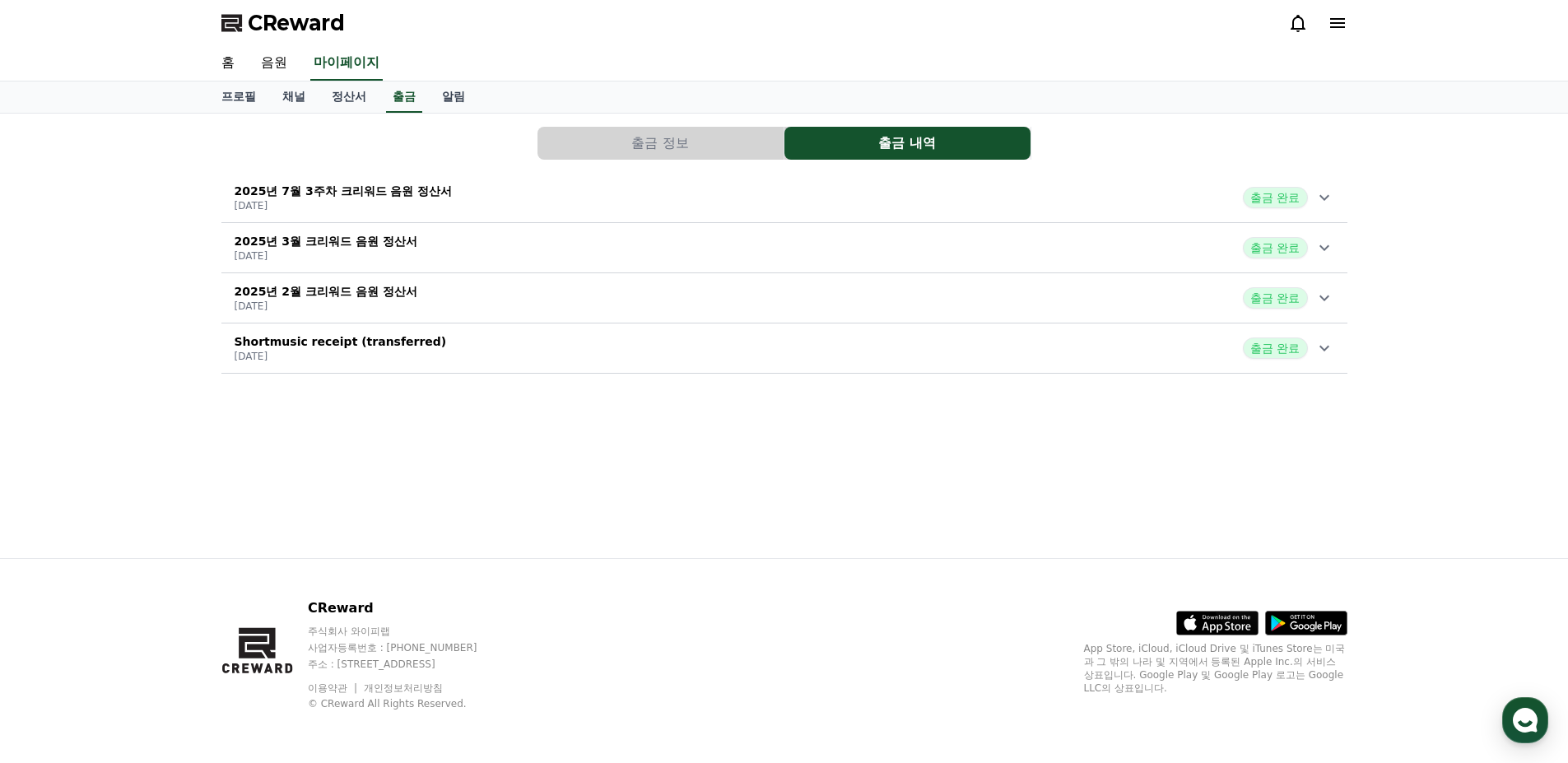
click at [641, 140] on button "출금 정보" at bounding box center [660, 143] width 246 height 33
